Goal: Task Accomplishment & Management: Use online tool/utility

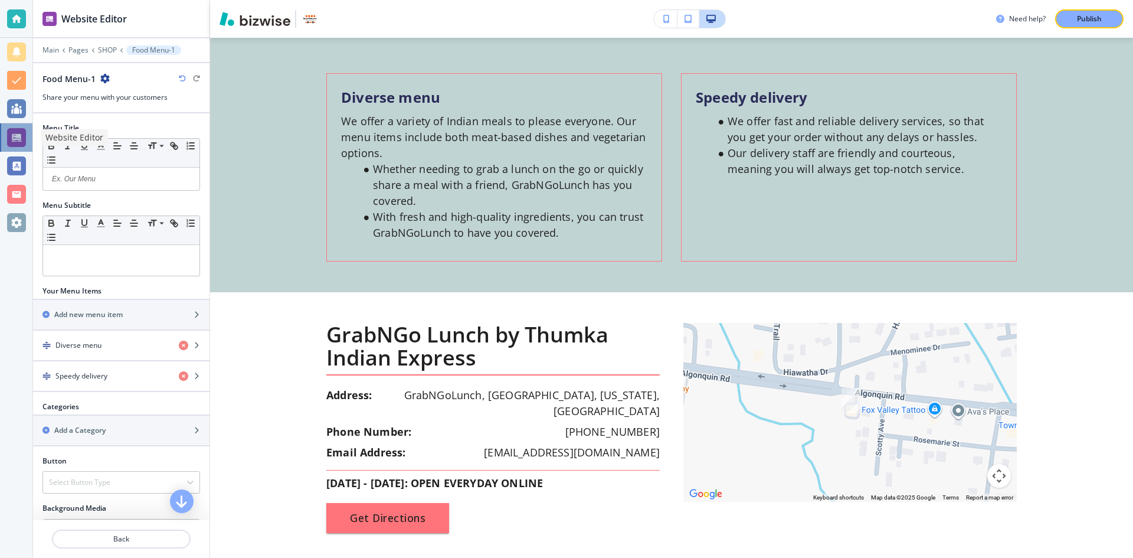
click at [17, 137] on div at bounding box center [16, 137] width 19 height 19
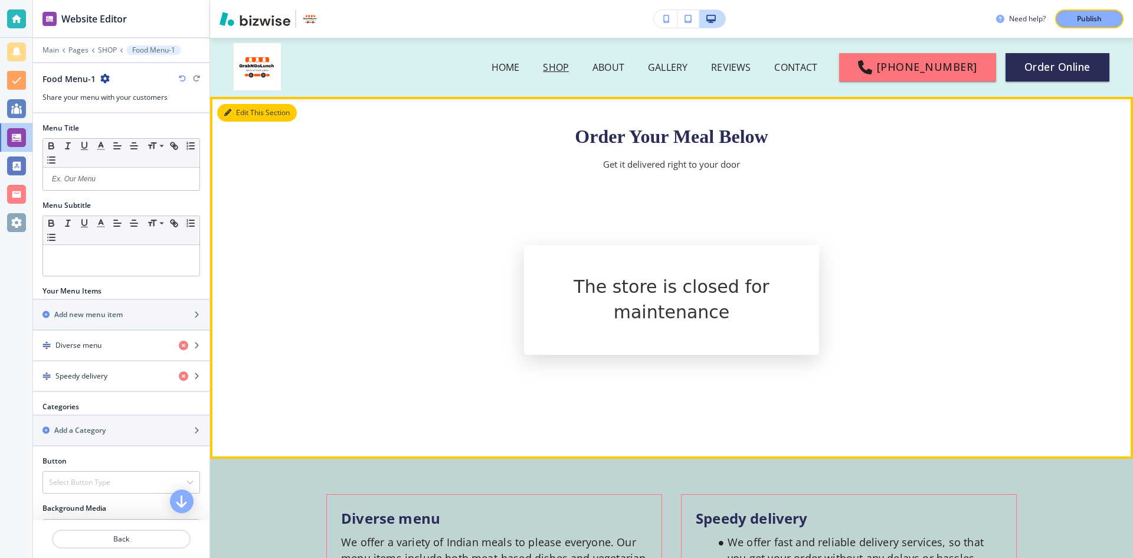
click at [236, 113] on button "Edit This Section" at bounding box center [257, 113] width 80 height 18
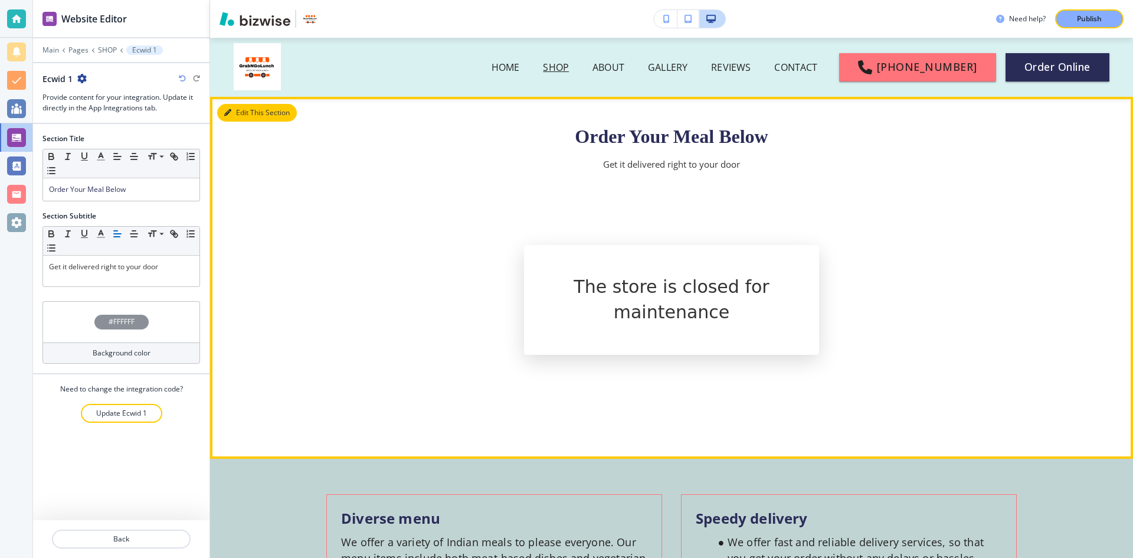
scroll to position [59, 0]
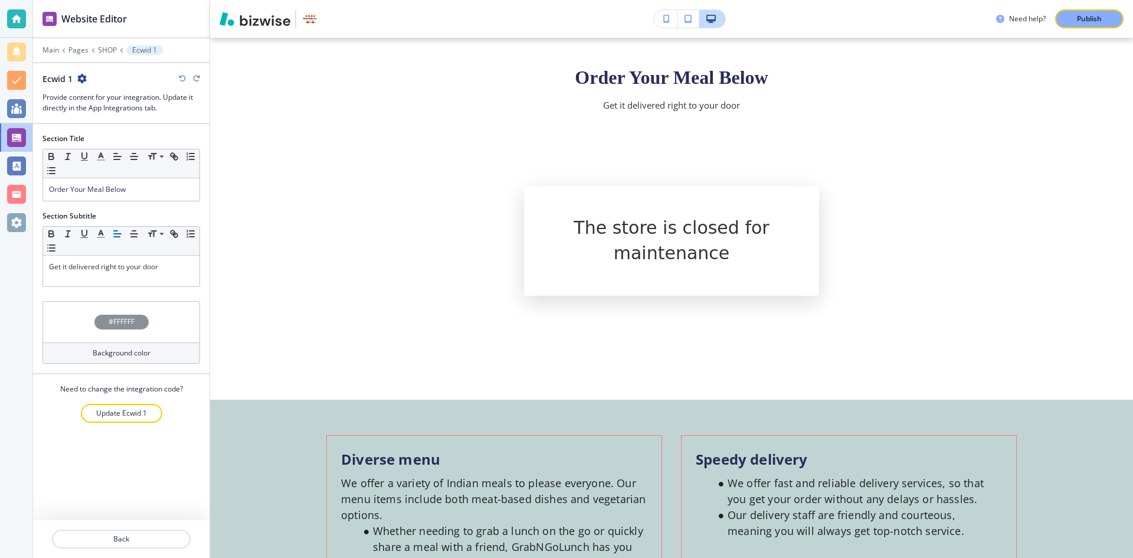
click at [84, 78] on icon "button" at bounding box center [81, 78] width 9 height 9
click at [116, 191] on span "Order Your Meal Below" at bounding box center [87, 189] width 77 height 10
click at [132, 411] on p "Update Ecwid 1" at bounding box center [121, 413] width 51 height 11
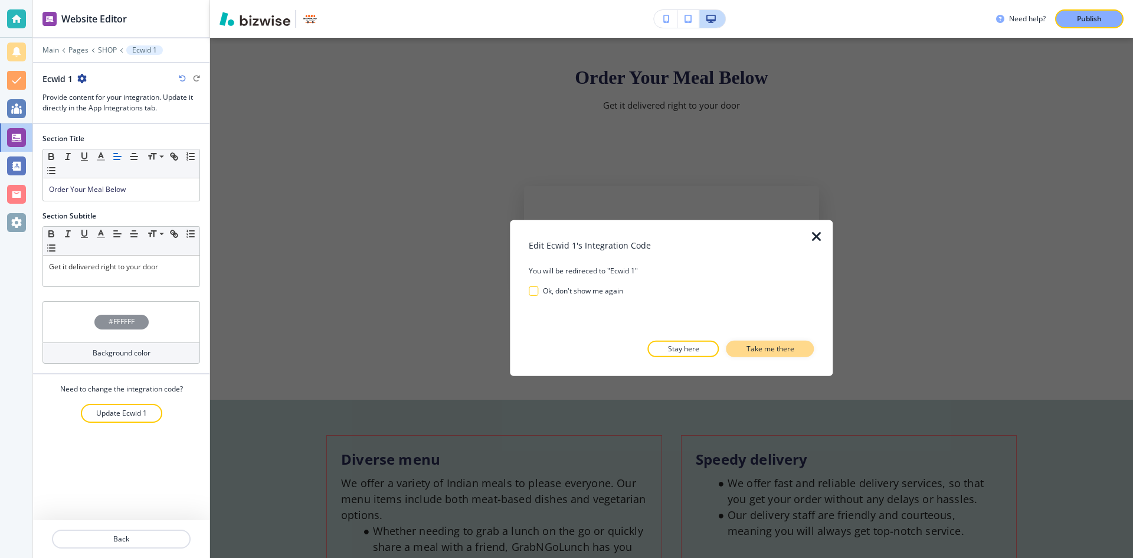
click at [771, 352] on p "Take me there" at bounding box center [770, 348] width 48 height 11
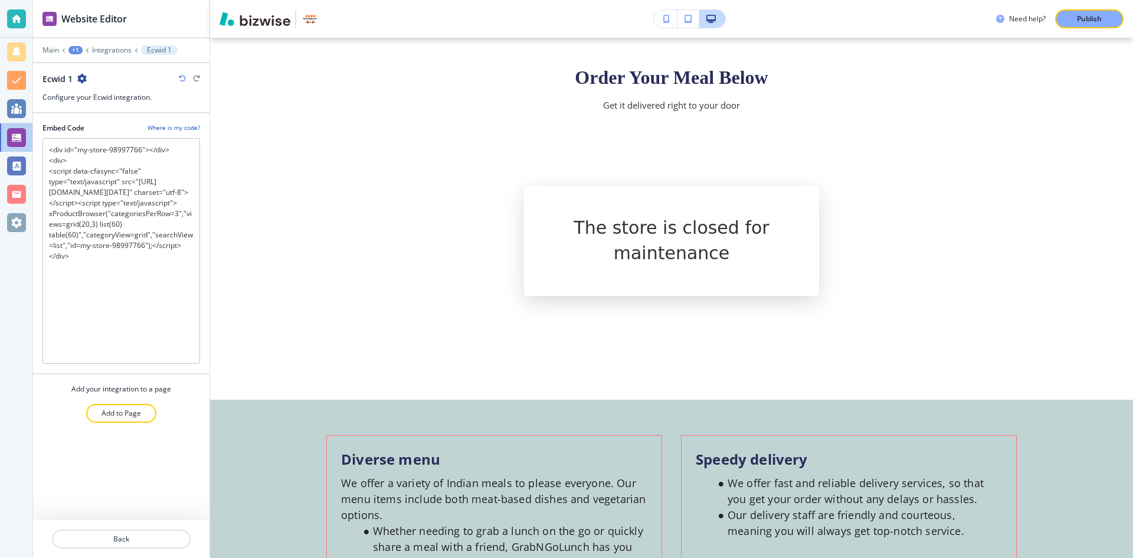
click at [194, 127] on h4 "Where is my code?" at bounding box center [174, 127] width 53 height 9
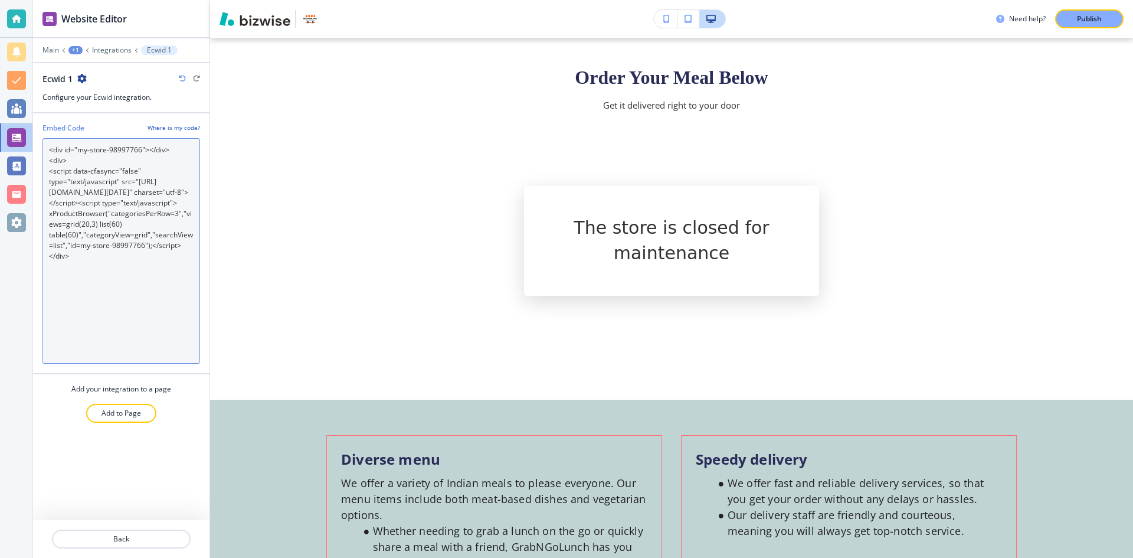
drag, startPoint x: 91, startPoint y: 283, endPoint x: 44, endPoint y: 148, distance: 143.3
click at [44, 148] on Code "<div id="my-store-98997766"></div> <div> <script data-cfasync="false" type="tex…" at bounding box center [121, 250] width 158 height 225
paste Code "67798826"></div> <div> <script data-cfasync="false" type="text/javascript" src=…"
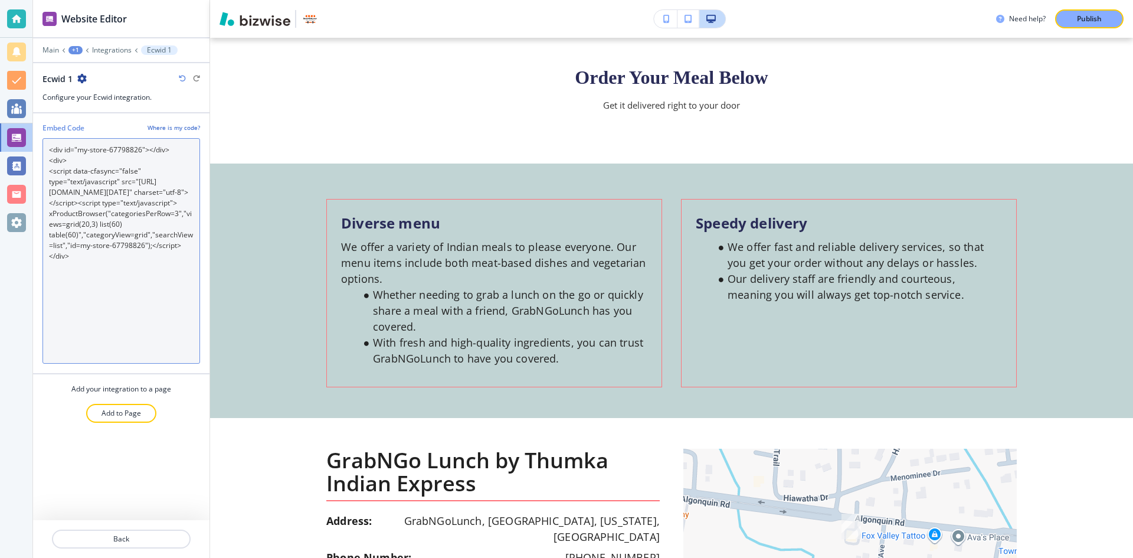
scroll to position [0, 0]
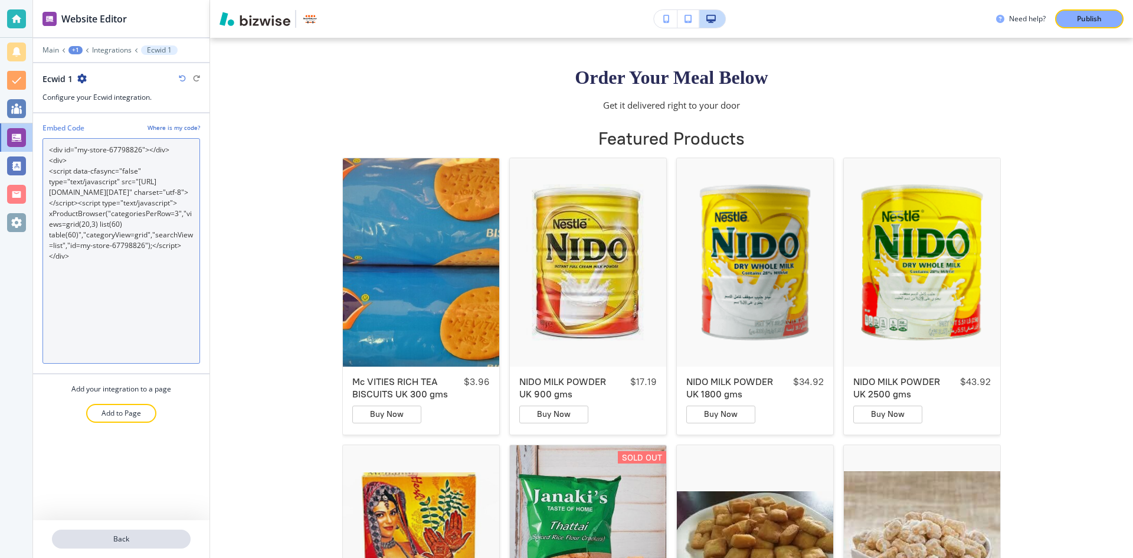
type Code "<div id="my-store-67798826"></div> <div> <script data-cfasync="false" type="tex…"
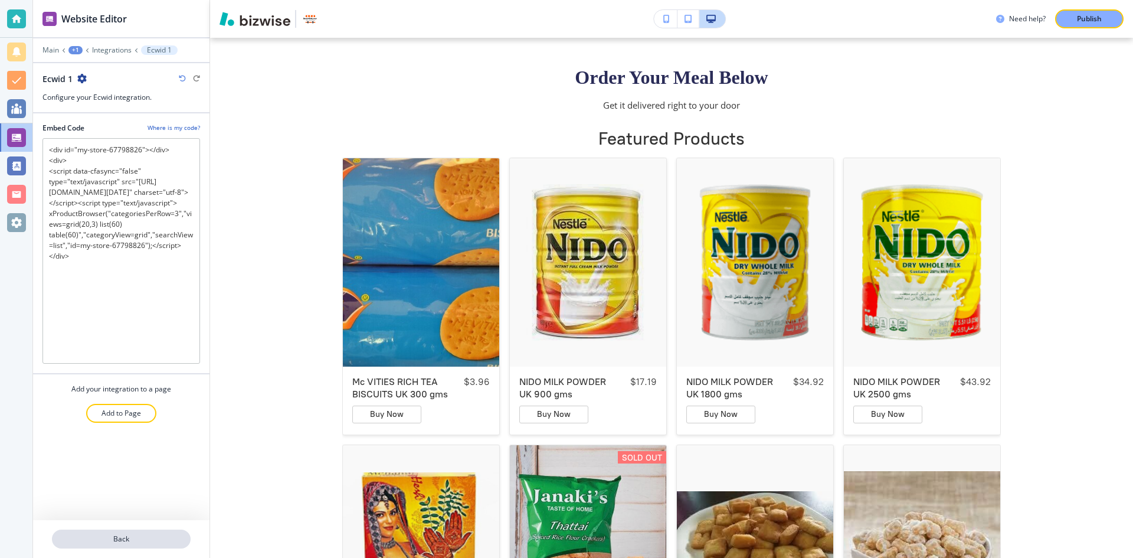
click at [135, 536] on p "Back" at bounding box center [121, 538] width 136 height 11
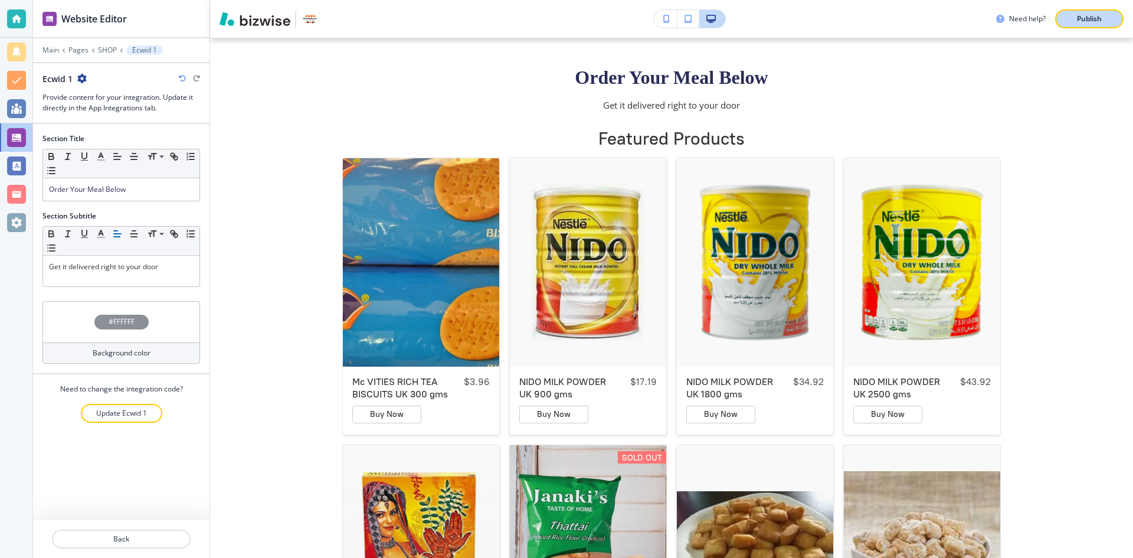
click at [1095, 12] on button "Publish" at bounding box center [1089, 18] width 68 height 19
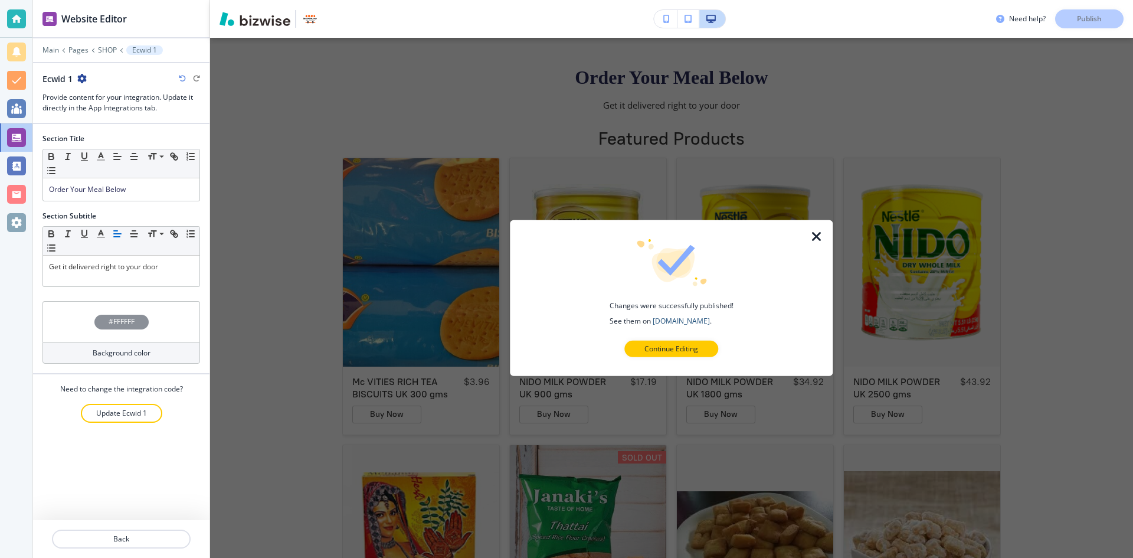
click at [701, 322] on link "[DOMAIN_NAME]" at bounding box center [681, 320] width 57 height 10
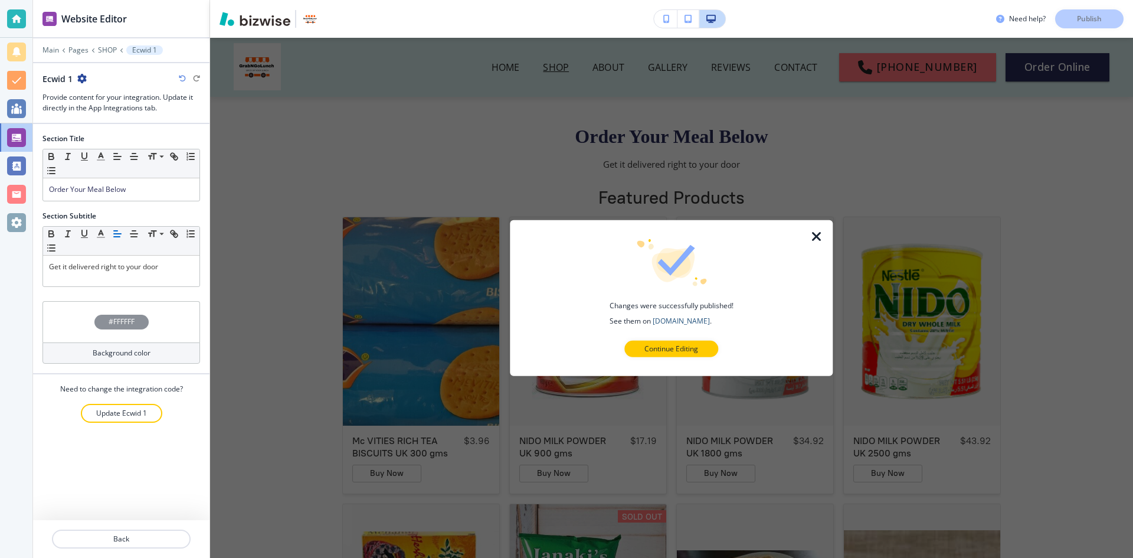
scroll to position [59, 0]
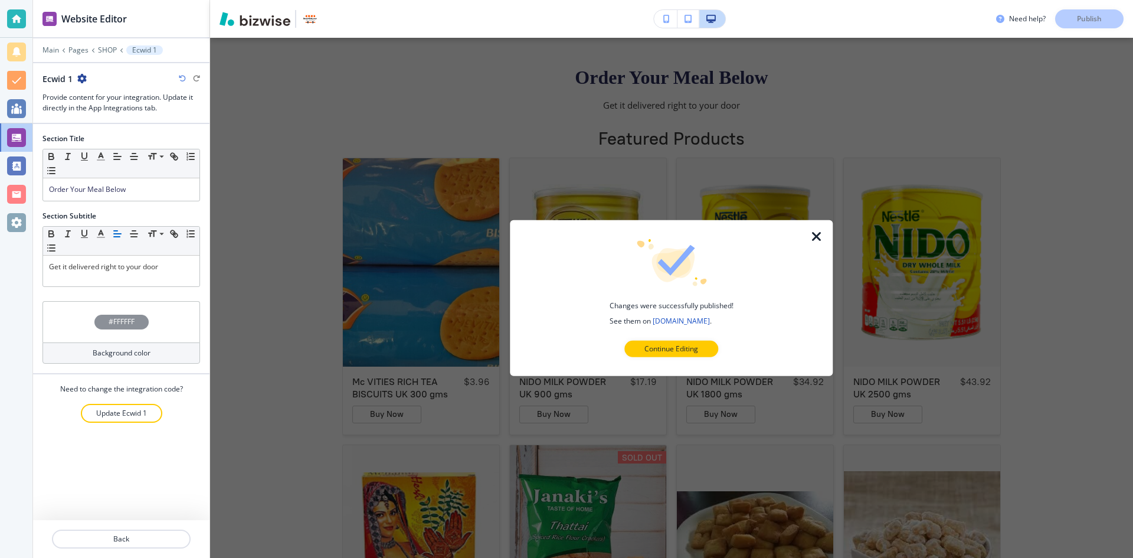
click at [818, 231] on icon "button" at bounding box center [817, 236] width 14 height 14
